Goal: Task Accomplishment & Management: Use online tool/utility

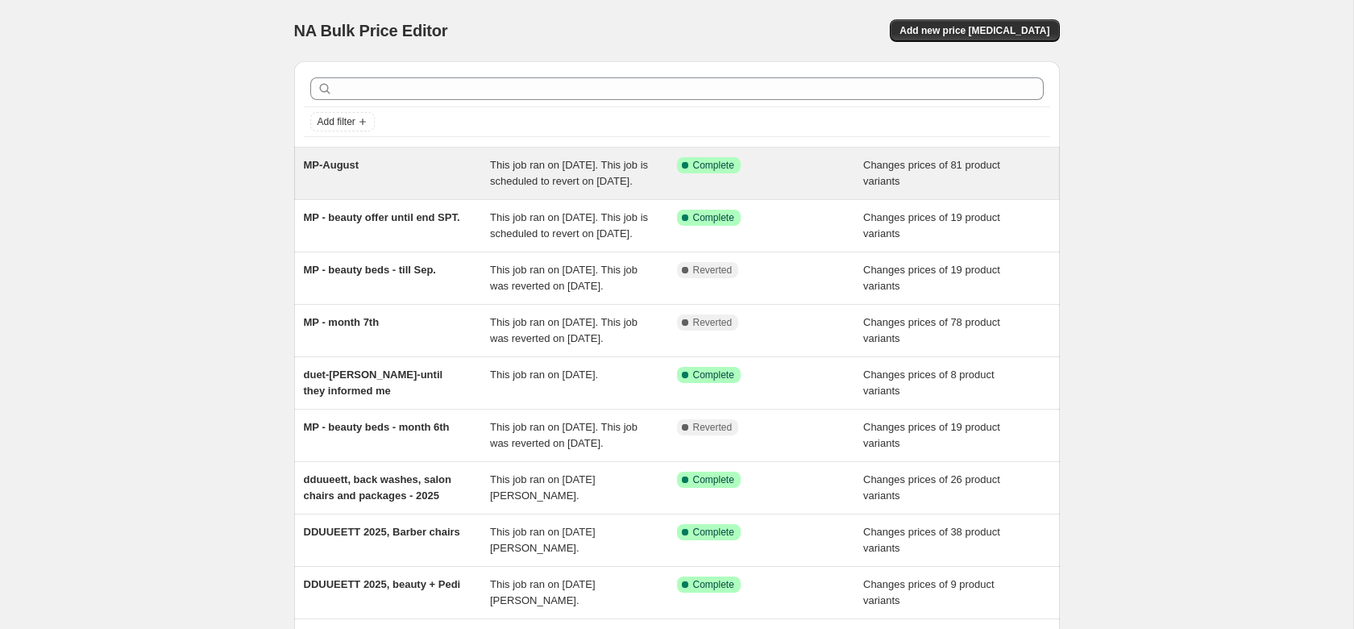
click at [327, 167] on span "MP-August" at bounding box center [332, 165] width 56 height 12
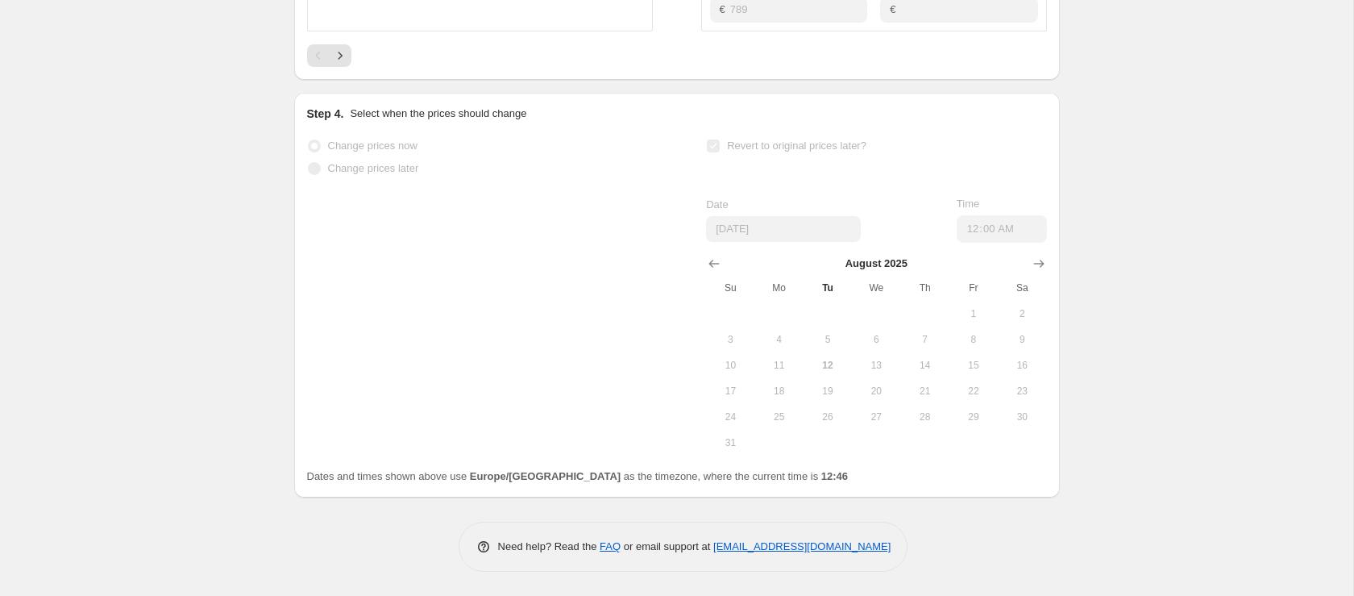
scroll to position [1121, 0]
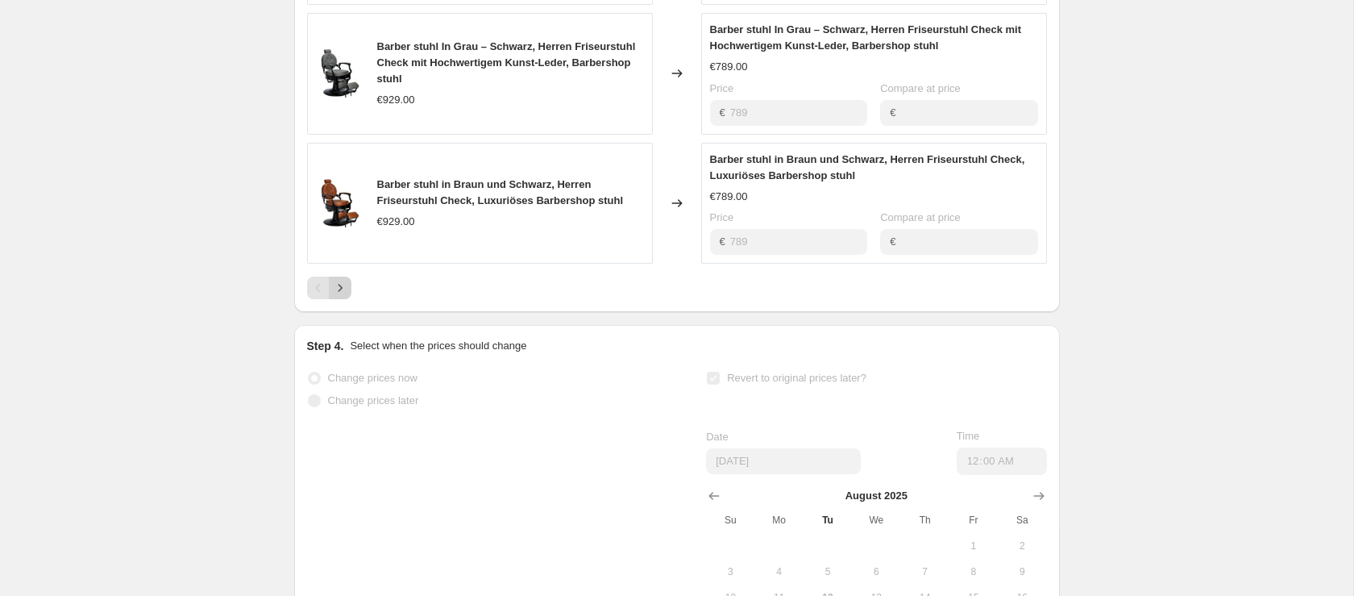
click at [343, 296] on icon "Next" at bounding box center [340, 288] width 16 height 16
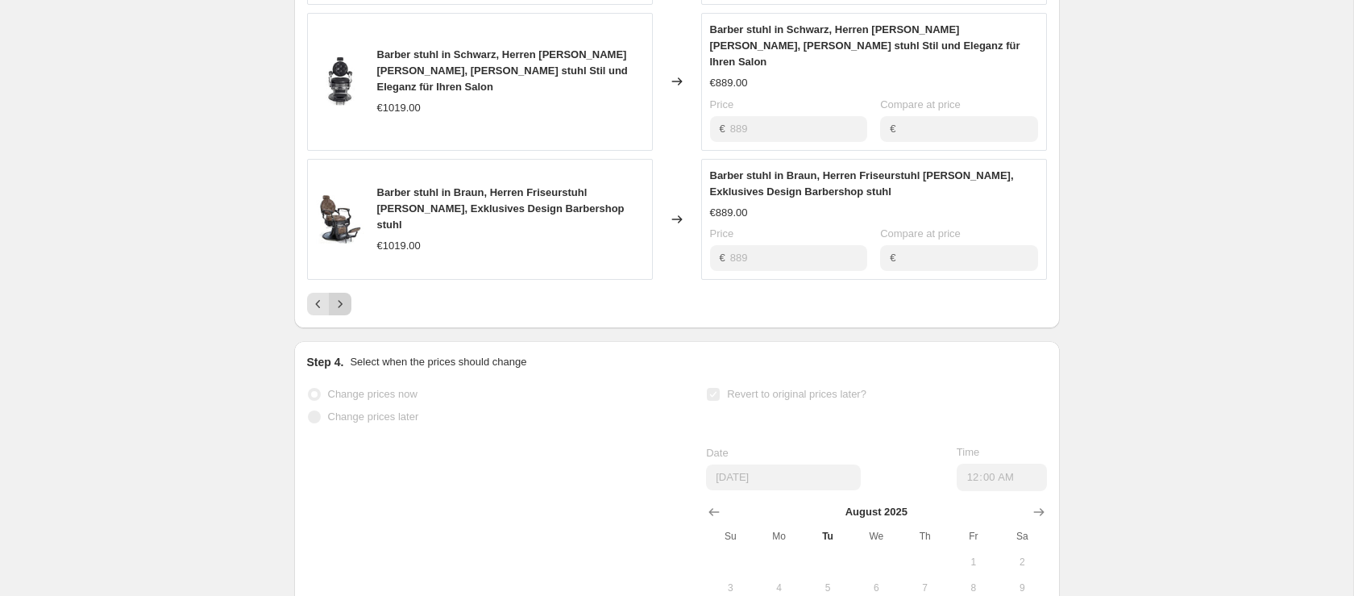
click at [335, 307] on icon "Next" at bounding box center [340, 304] width 16 height 16
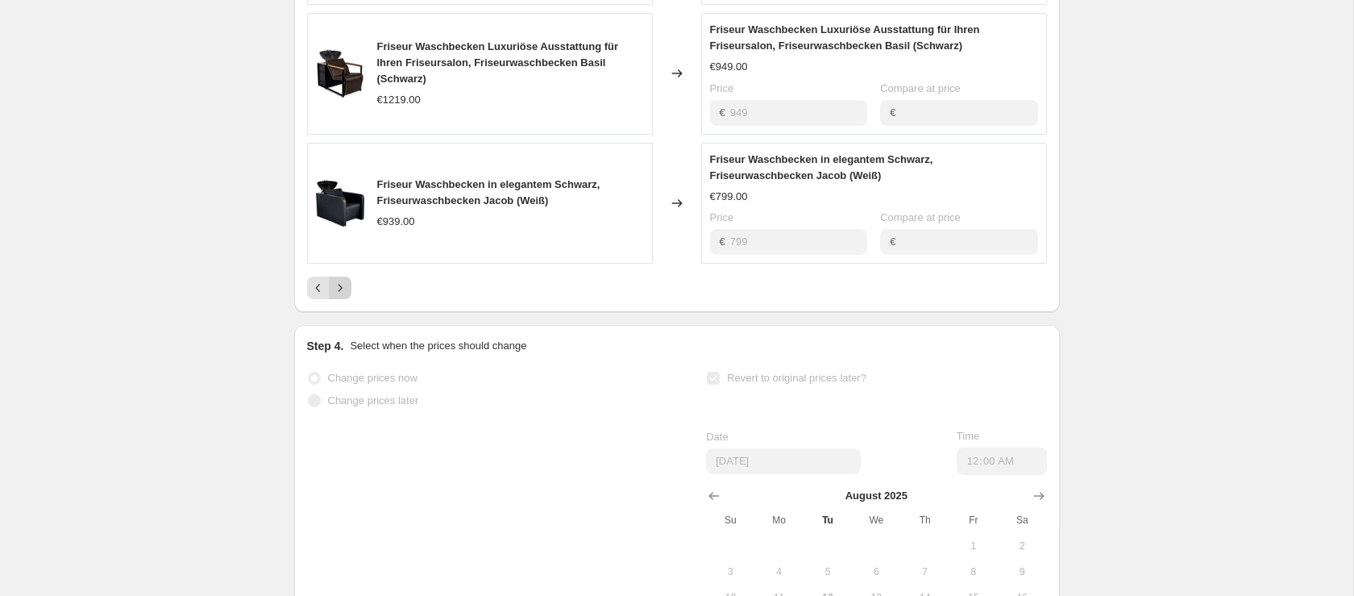
click at [346, 296] on icon "Next" at bounding box center [340, 288] width 16 height 16
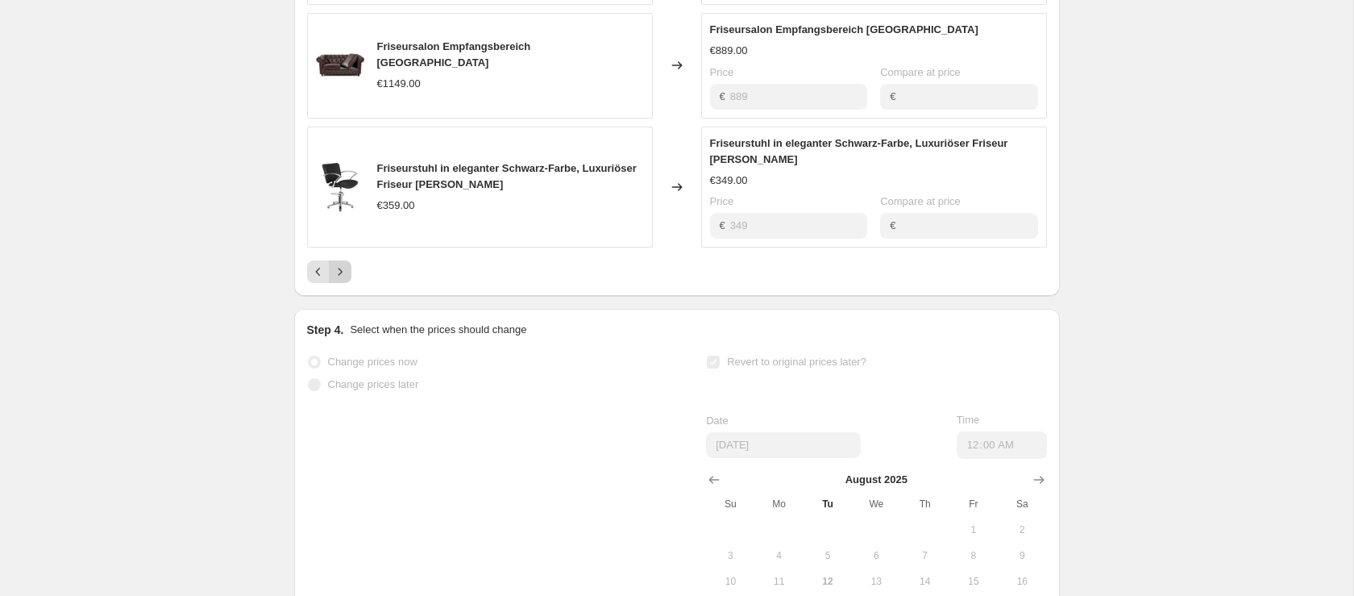
click at [345, 280] on icon "Next" at bounding box center [340, 272] width 16 height 16
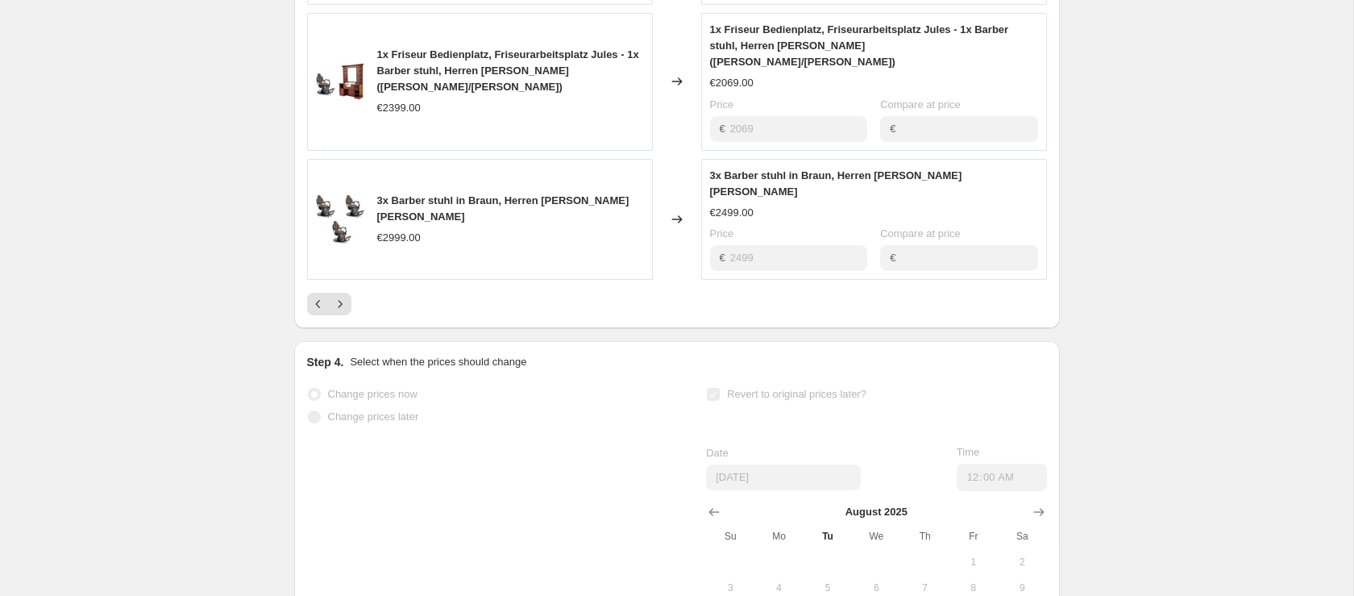
scroll to position [522, 0]
